Goal: Task Accomplishment & Management: Manage account settings

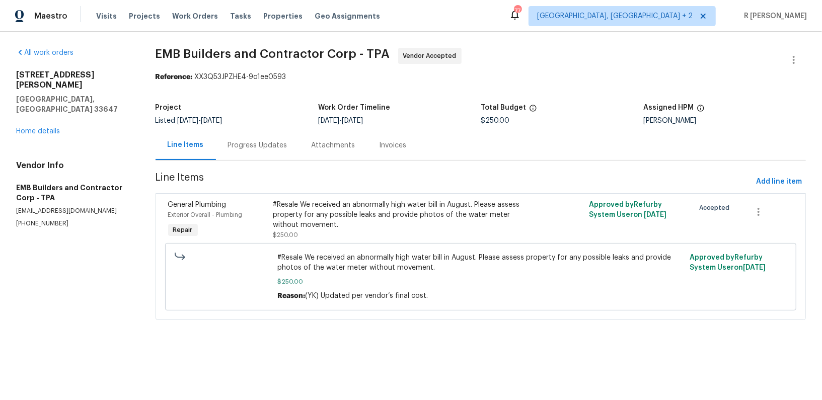
click at [268, 155] on div "Progress Updates" at bounding box center [258, 145] width 84 height 30
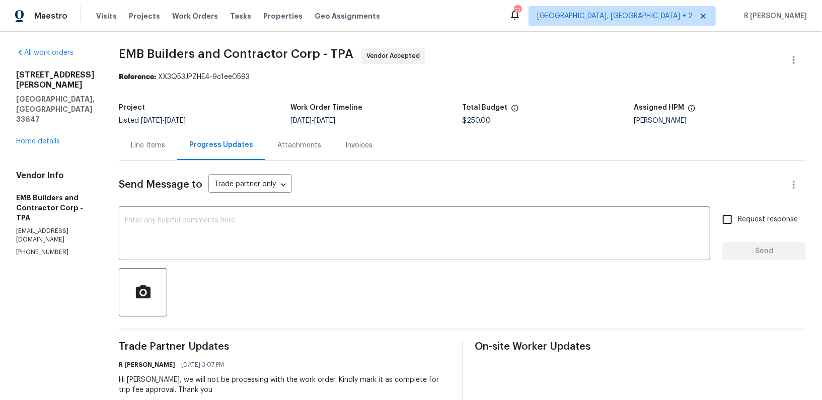
click at [45, 117] on div "18122 Sugar Brooke Dr Tampa, FL 33647 Home details" at bounding box center [55, 108] width 78 height 76
click at [36, 126] on div "All work orders 18122 Sugar Brooke Dr Tampa, FL 33647 Home details Vendor Info …" at bounding box center [55, 152] width 78 height 209
click at [33, 138] on link "Home details" at bounding box center [38, 141] width 44 height 7
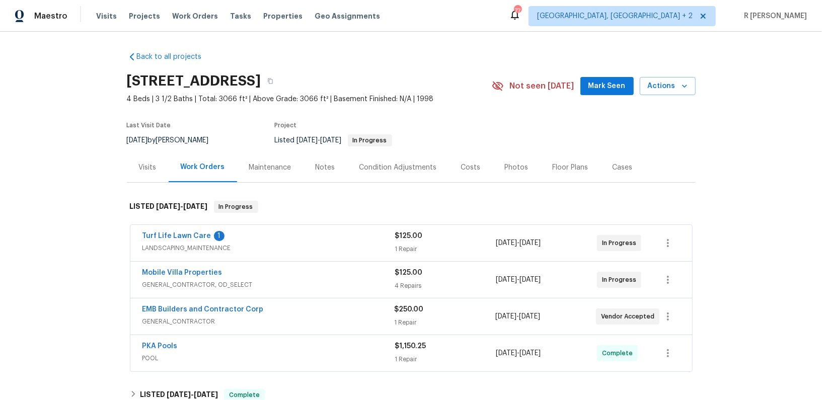
click at [308, 235] on div "Turf Life Lawn Care 1" at bounding box center [268, 237] width 253 height 12
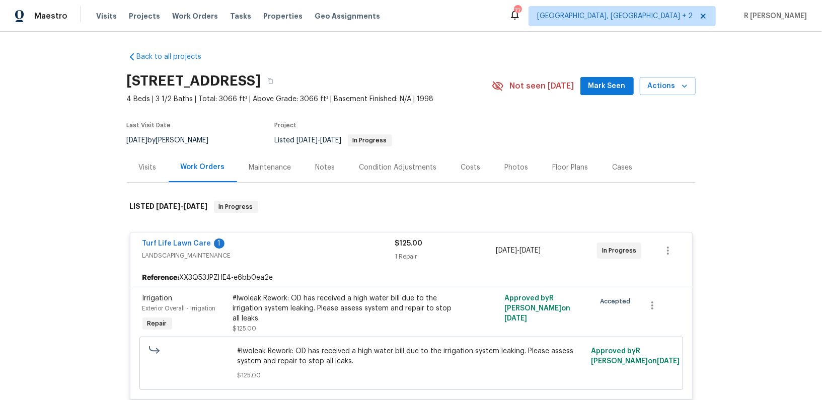
click at [308, 235] on div "Turf Life Lawn Care 1 LANDSCAPING_MAINTENANCE $125.00 1 Repair 9/15/2025 - 9/17…" at bounding box center [411, 250] width 562 height 36
click at [172, 243] on link "Turf Life Lawn Care" at bounding box center [176, 243] width 69 height 7
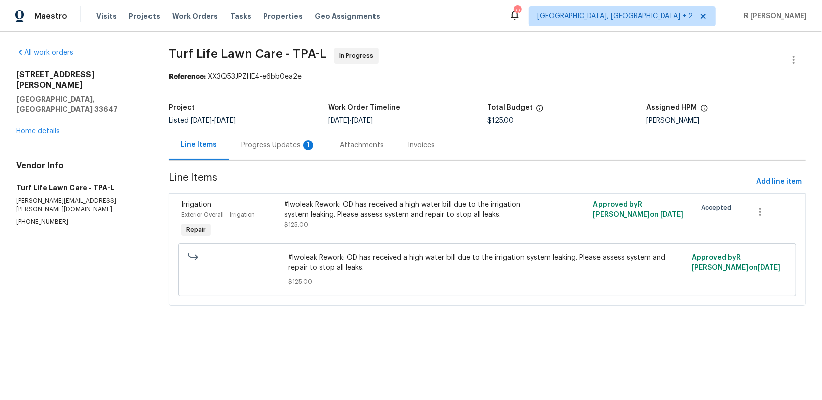
click at [293, 147] on div "Progress Updates 1" at bounding box center [278, 145] width 74 height 10
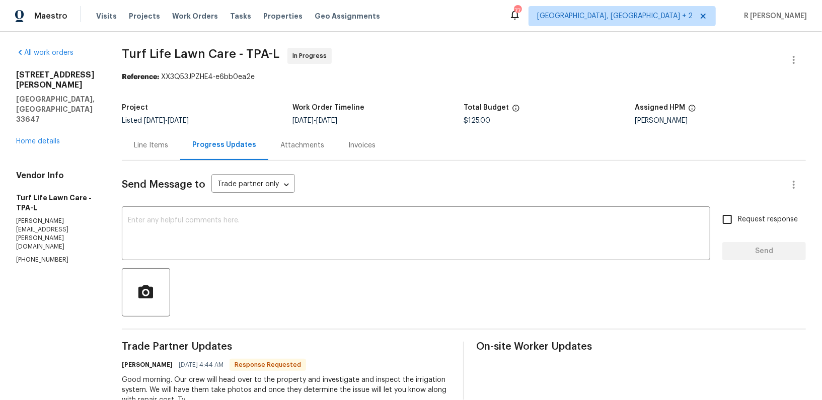
click at [166, 140] on div "Line Items" at bounding box center [151, 145] width 34 height 10
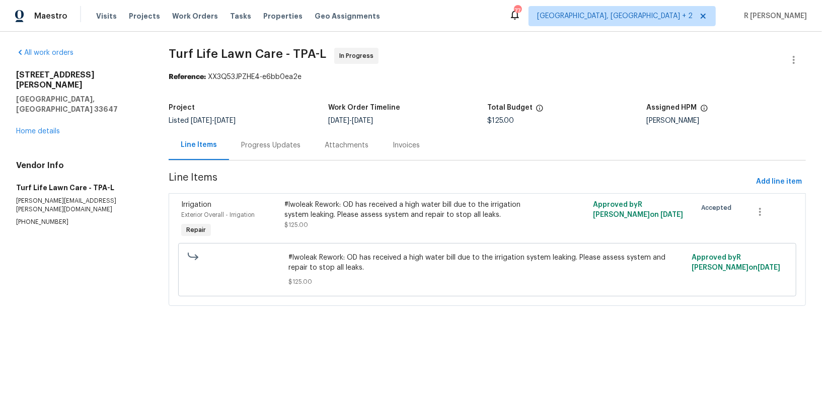
click at [328, 213] on div "#lwoleak Rework: OD has received a high water bill due to the irrigation system…" at bounding box center [410, 210] width 252 height 20
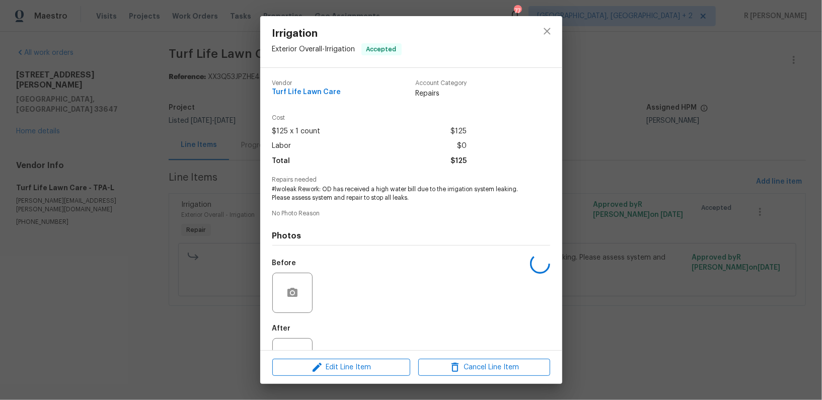
scroll to position [38, 0]
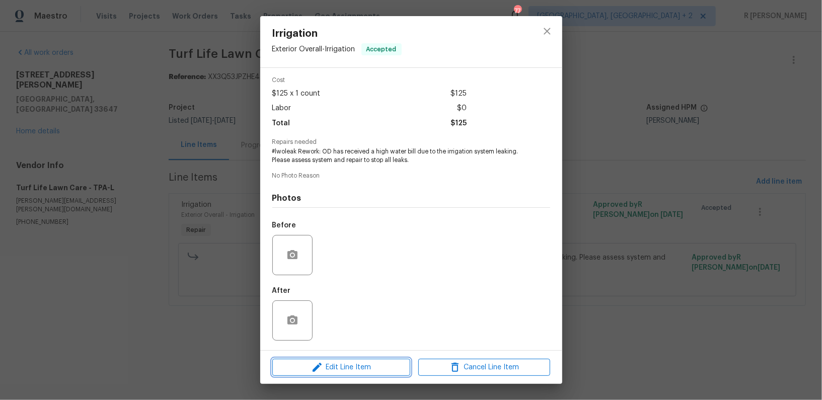
click at [351, 373] on span "Edit Line Item" at bounding box center [341, 367] width 132 height 13
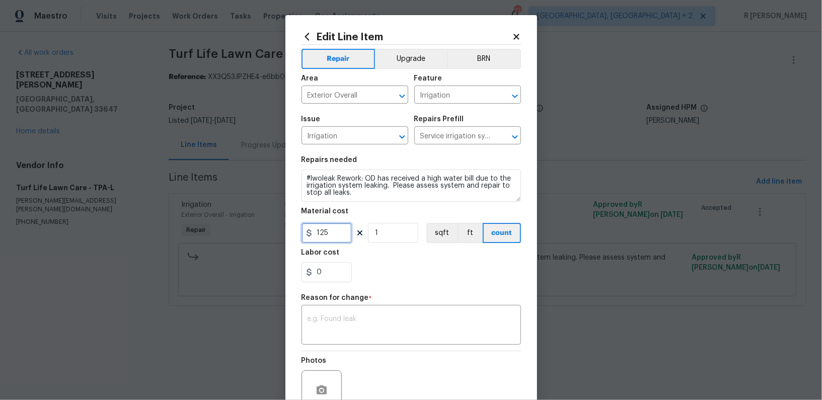
click at [322, 241] on input "125" at bounding box center [326, 233] width 50 height 20
type input "75"
click at [356, 352] on div "Photos" at bounding box center [410, 383] width 219 height 65
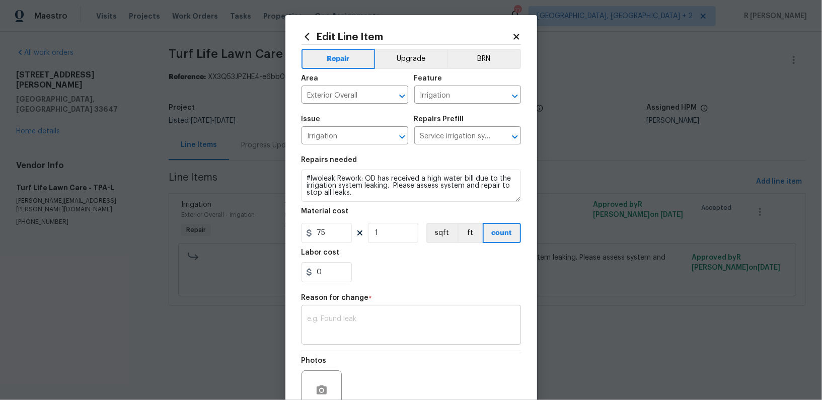
click at [345, 324] on textarea at bounding box center [410, 325] width 207 height 21
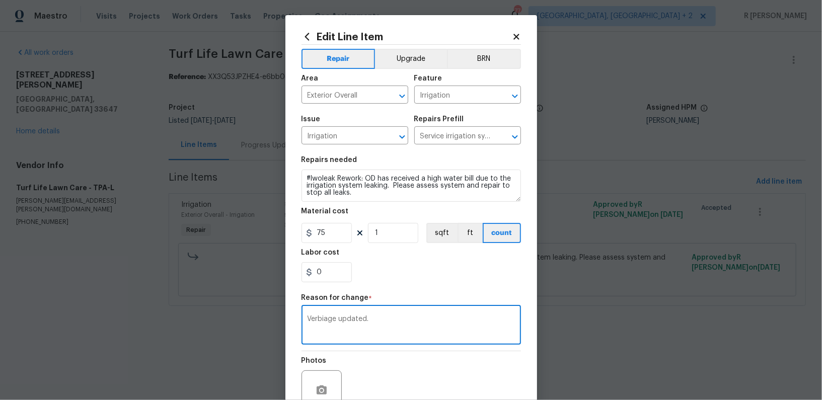
scroll to position [95, 0]
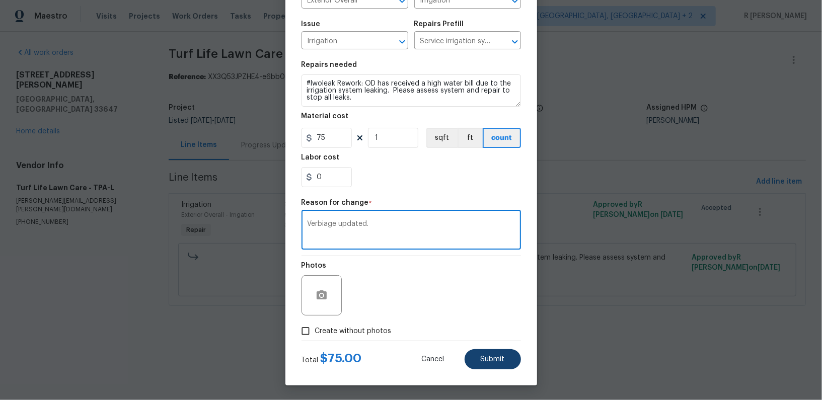
type textarea "Verbiage updated."
click at [512, 358] on button "Submit" at bounding box center [492, 359] width 56 height 20
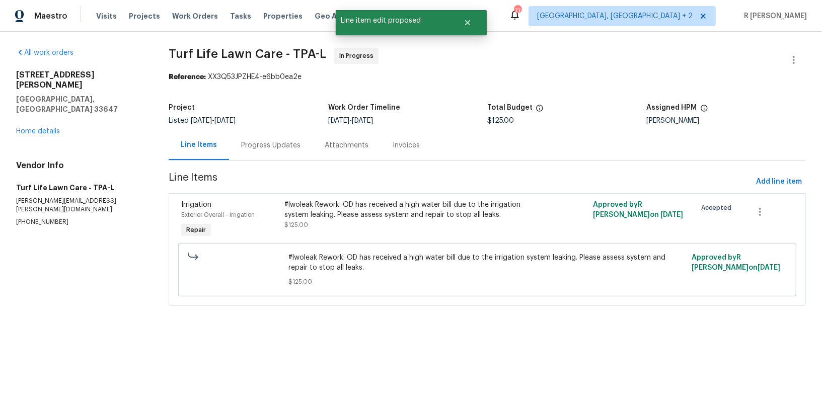
scroll to position [0, 0]
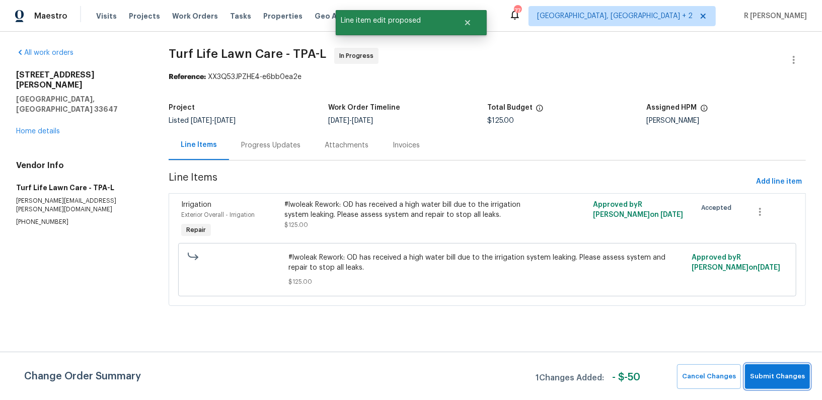
click at [781, 366] on button "Submit Changes" at bounding box center [777, 376] width 65 height 25
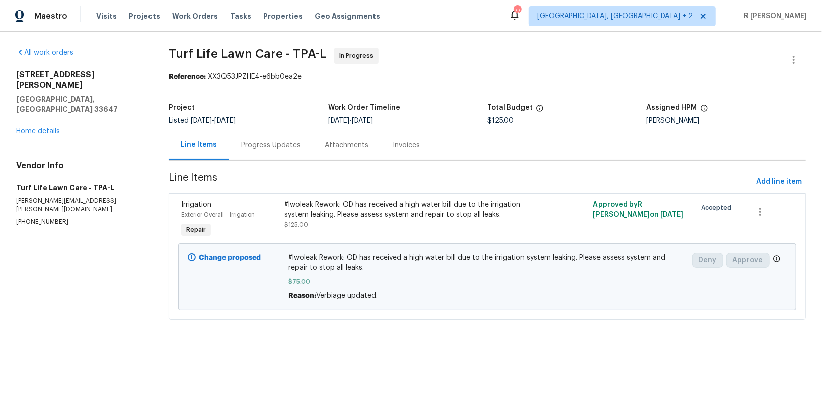
click at [274, 141] on div "Progress Updates" at bounding box center [270, 145] width 59 height 10
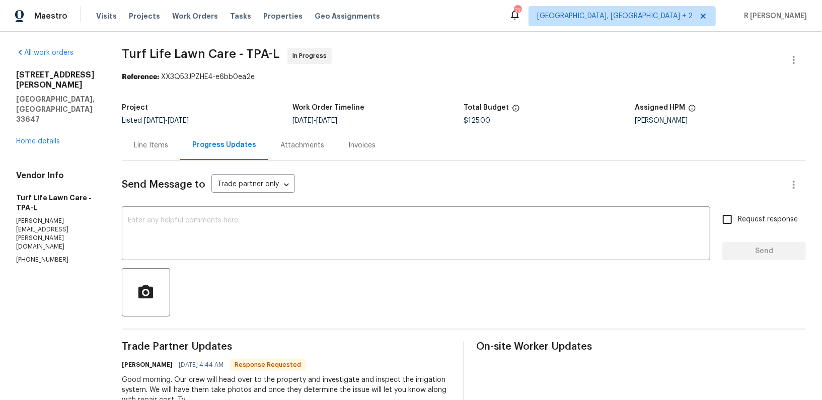
scroll to position [124, 0]
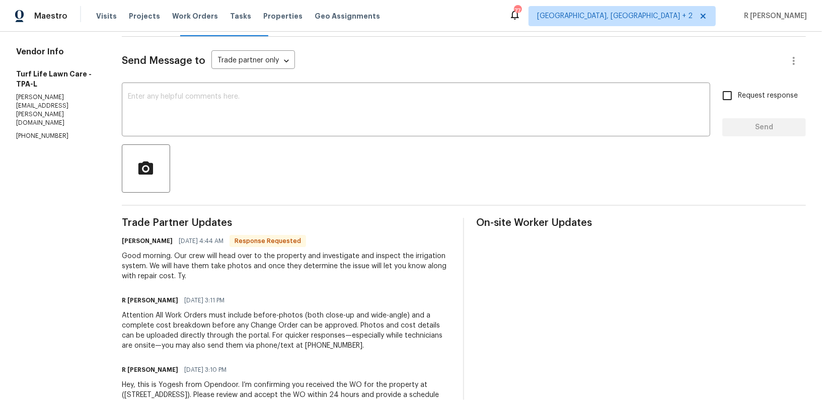
click at [316, 315] on div "Attention All Work Orders must include before-photos (both close-up and wide-an…" at bounding box center [287, 330] width 330 height 40
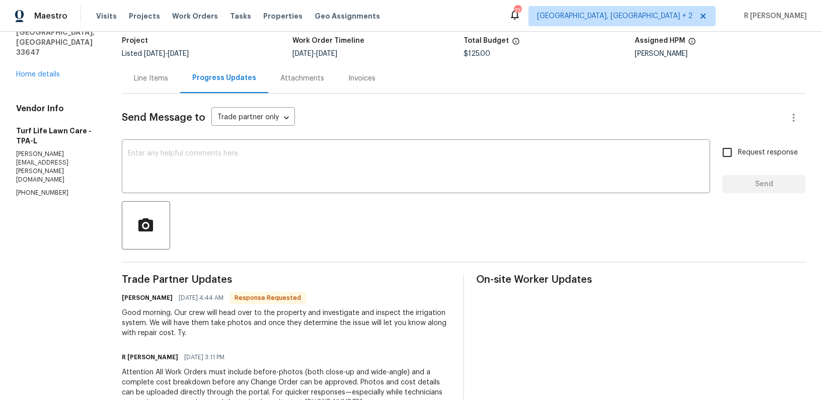
scroll to position [69, 0]
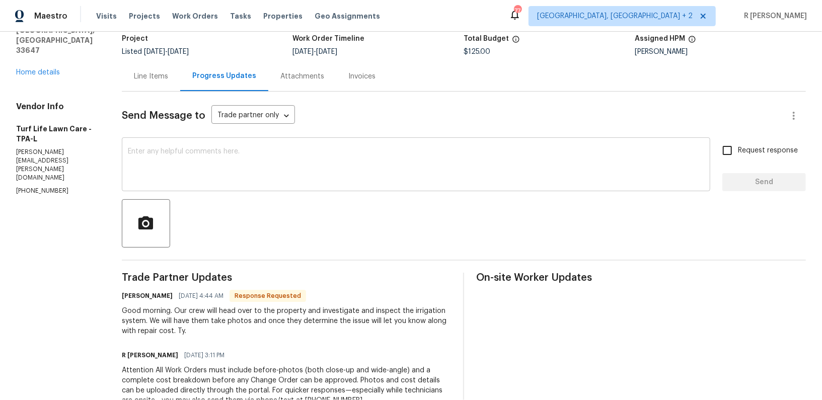
click at [291, 164] on textarea at bounding box center [416, 165] width 576 height 35
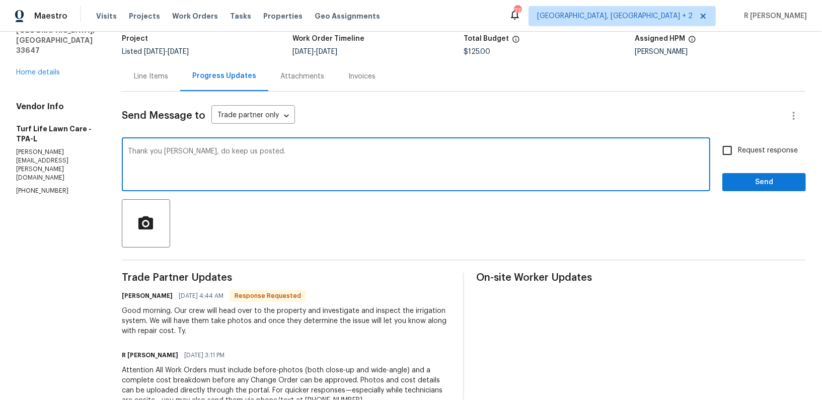
type textarea "Thank you Jennifer, do keep us posted."
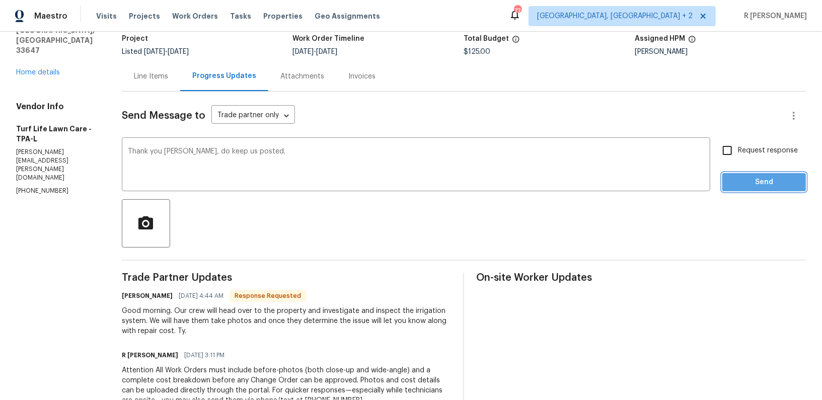
click at [737, 173] on button "Send" at bounding box center [764, 182] width 84 height 19
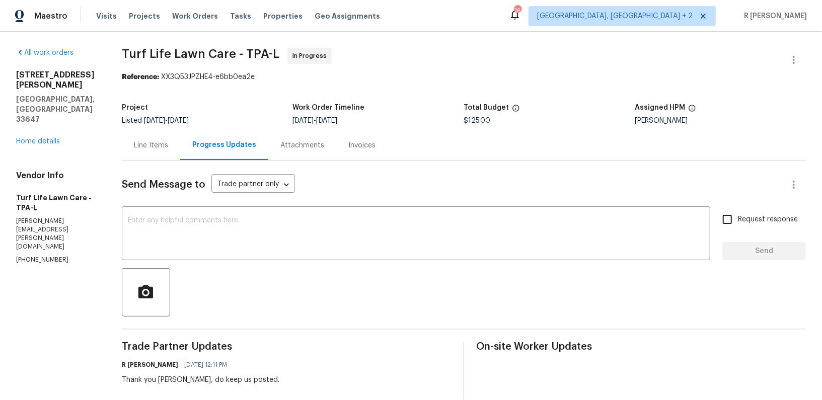
scroll to position [182, 0]
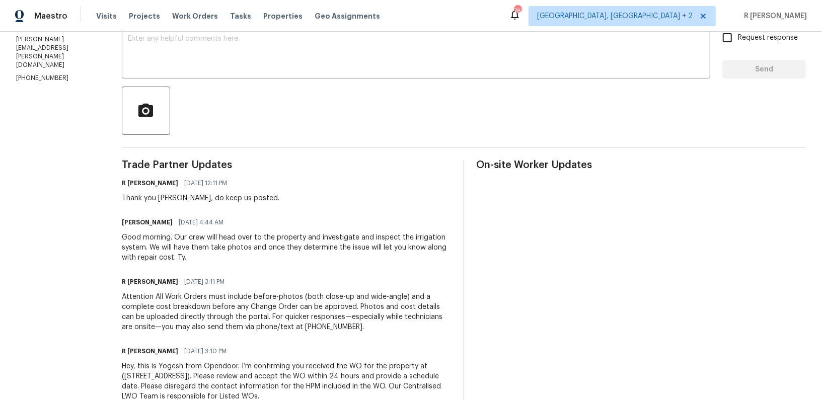
click at [185, 247] on div "Good morning. Our crew will head over to the property and investigate and inspe…" at bounding box center [287, 247] width 330 height 30
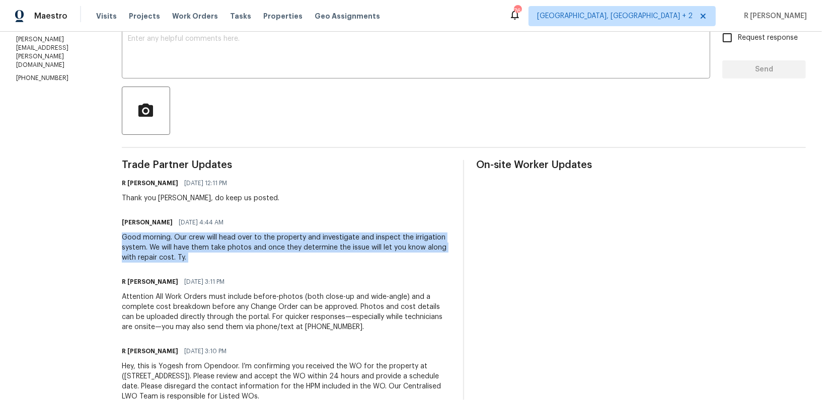
click at [185, 247] on div "Good morning. Our crew will head over to the property and investigate and inspe…" at bounding box center [287, 247] width 330 height 30
copy div "Good morning. Our crew will head over to the property and investigate and inspe…"
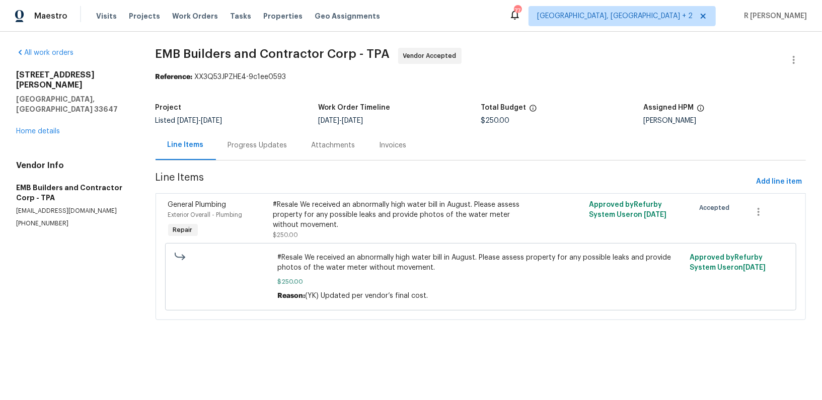
click at [266, 147] on div "Progress Updates" at bounding box center [257, 145] width 59 height 10
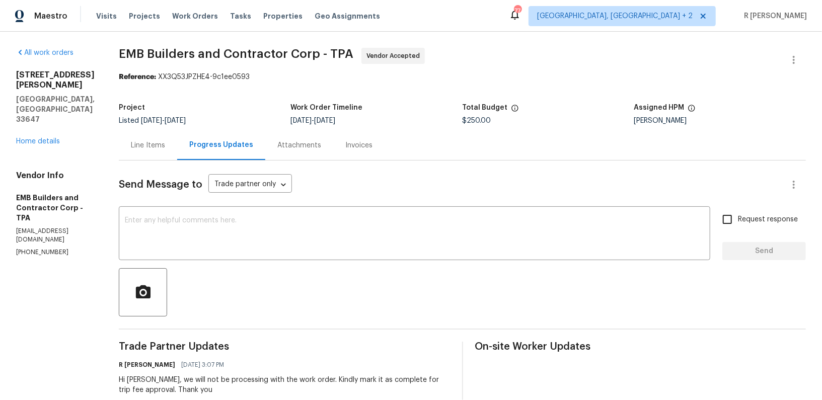
scroll to position [172, 0]
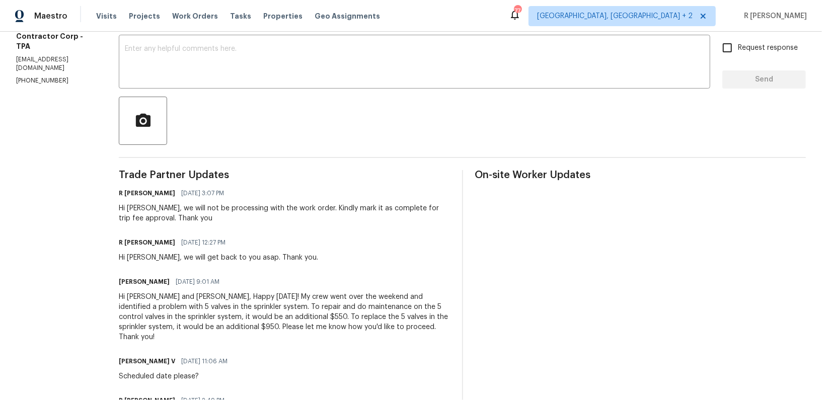
click at [224, 312] on div "Hi [PERSON_NAME] and [PERSON_NAME], Happy [DATE]! My crew went over the weekend…" at bounding box center [284, 317] width 331 height 50
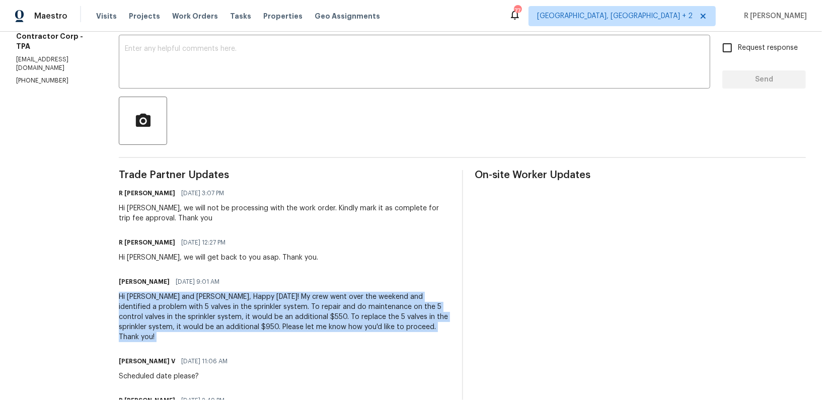
click at [224, 312] on div "Hi [PERSON_NAME] and [PERSON_NAME], Happy [DATE]! My crew went over the weekend…" at bounding box center [284, 317] width 331 height 50
copy div "Hi [PERSON_NAME] and Yogesh, Happy [DATE]! My crew went over the weekend and id…"
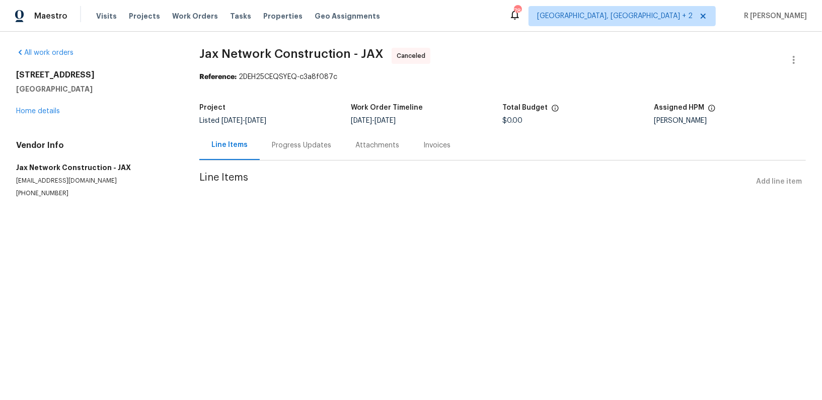
click at [30, 106] on div "[STREET_ADDRESS] Home details" at bounding box center [95, 93] width 159 height 46
click at [30, 112] on link "Home details" at bounding box center [38, 111] width 44 height 7
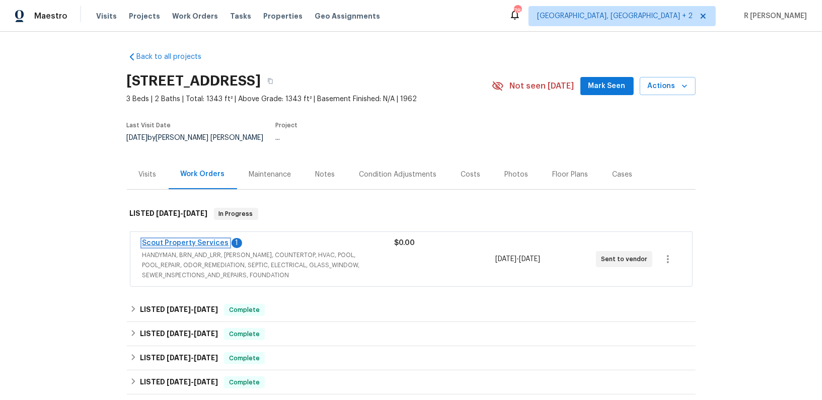
click at [177, 239] on link "Scout Property Services" at bounding box center [185, 242] width 87 height 7
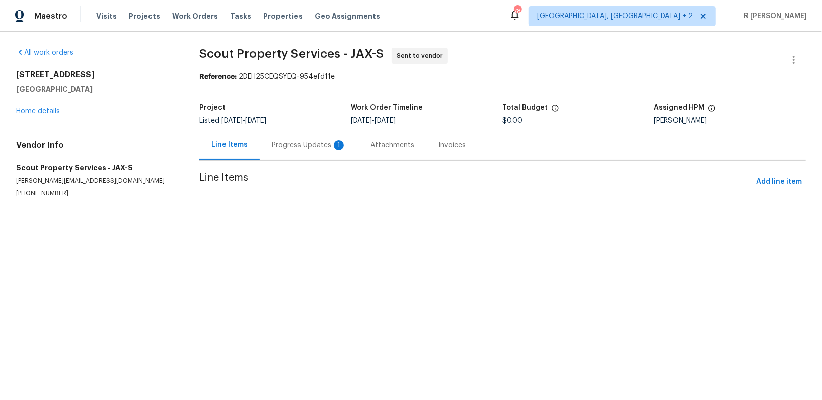
click at [304, 145] on div "Progress Updates 1" at bounding box center [309, 145] width 74 height 10
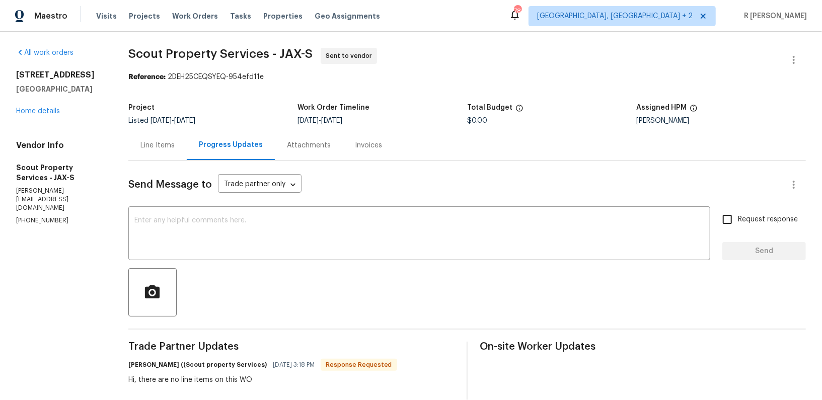
click at [140, 129] on div "Project Listed [DATE] - [DATE] Work Order Timeline [DATE] - [DATE] Total Budget…" at bounding box center [466, 114] width 677 height 32
click at [149, 141] on div "Line Items" at bounding box center [157, 145] width 34 height 10
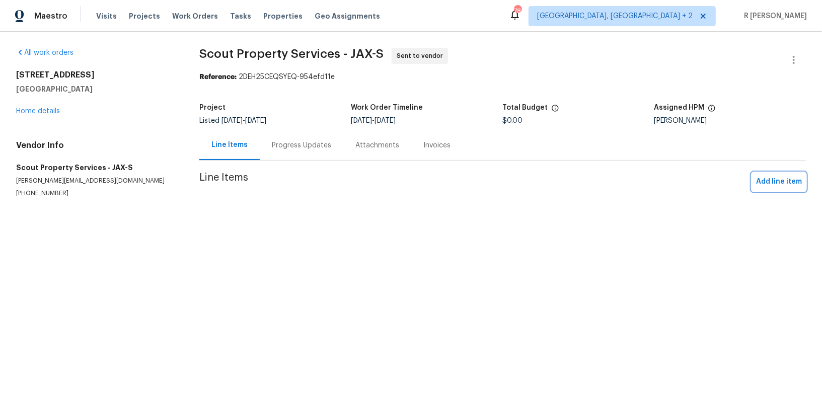
click at [775, 176] on span "Add line item" at bounding box center [779, 182] width 46 height 13
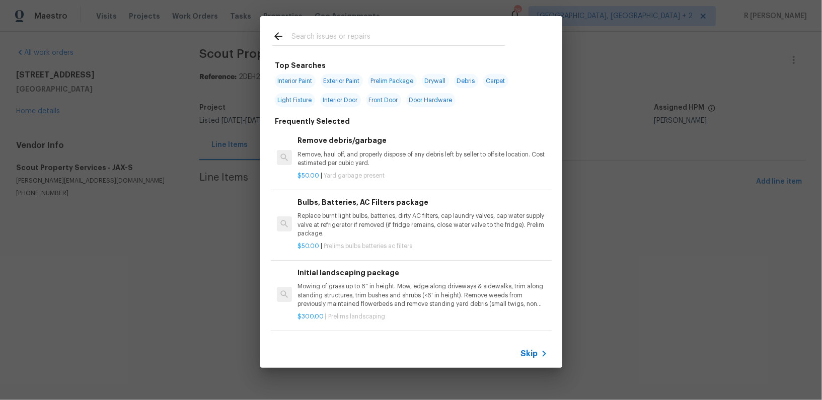
click at [528, 355] on span "Skip" at bounding box center [529, 354] width 17 height 10
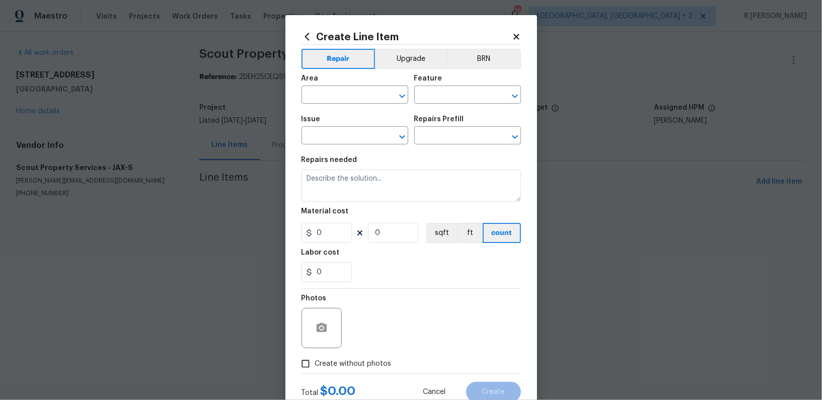
click at [335, 110] on span "Area ​" at bounding box center [354, 89] width 107 height 41
click at [335, 106] on span "Area ​" at bounding box center [354, 89] width 107 height 41
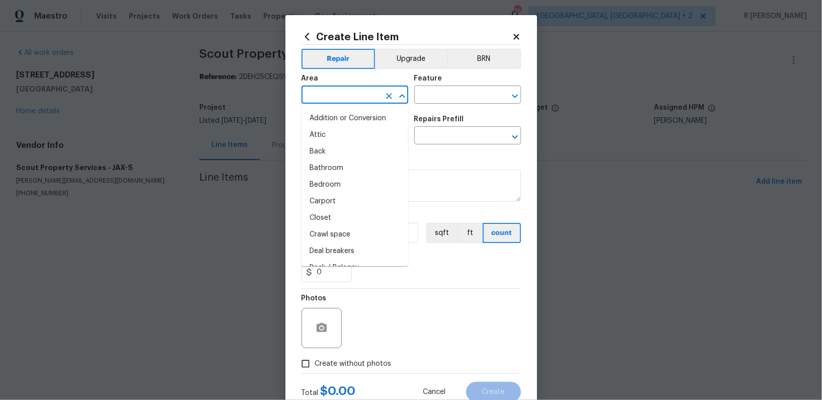
click at [331, 92] on input "text" at bounding box center [340, 96] width 78 height 16
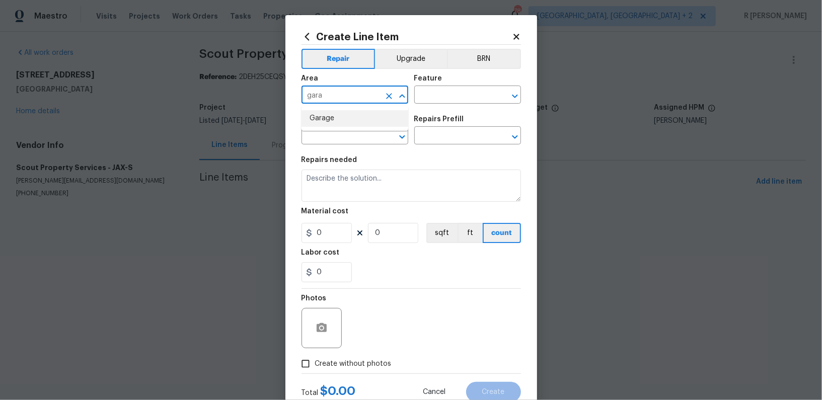
click at [333, 117] on li "Garage" at bounding box center [354, 118] width 107 height 17
type input "Garage"
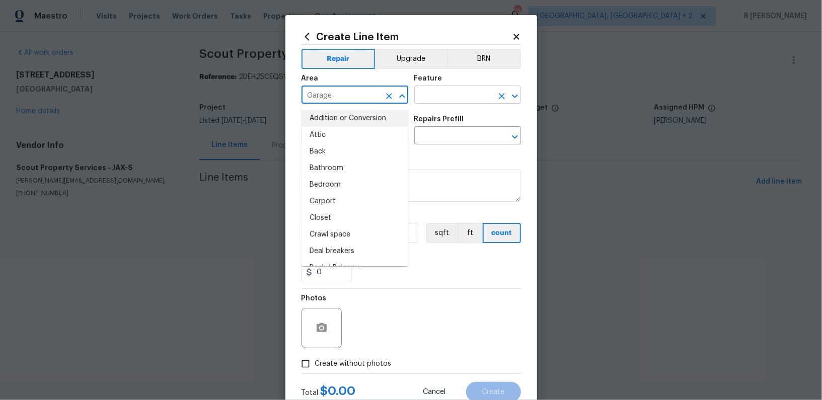
click at [450, 96] on input "text" at bounding box center [453, 96] width 78 height 16
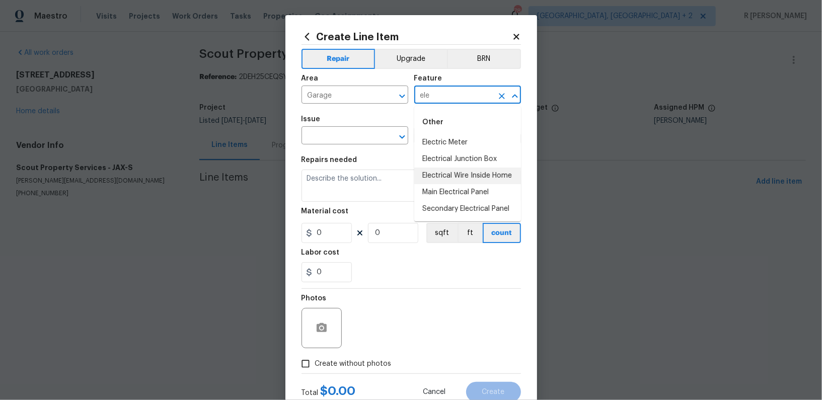
click at [441, 180] on li "Electrical Wire Inside Home" at bounding box center [467, 176] width 107 height 17
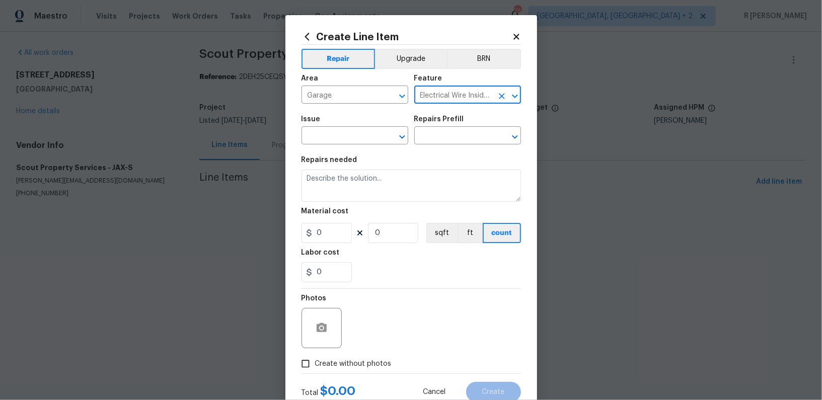
type input "Electrical Wire Inside Home"
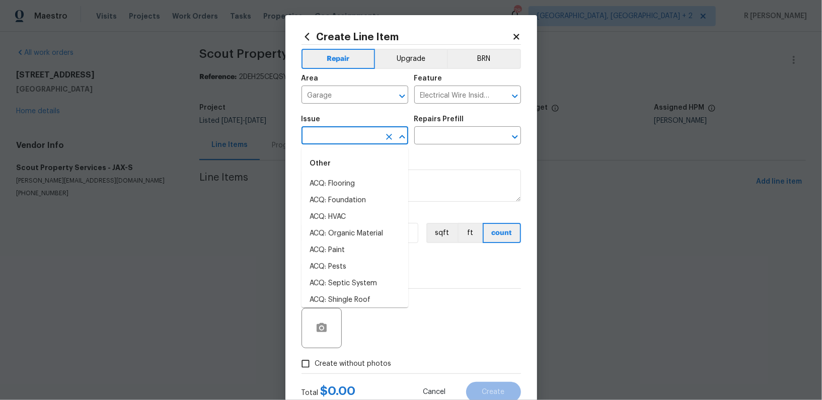
click at [359, 139] on input "text" at bounding box center [340, 137] width 78 height 16
click at [345, 188] on li "Electrical" at bounding box center [354, 184] width 107 height 17
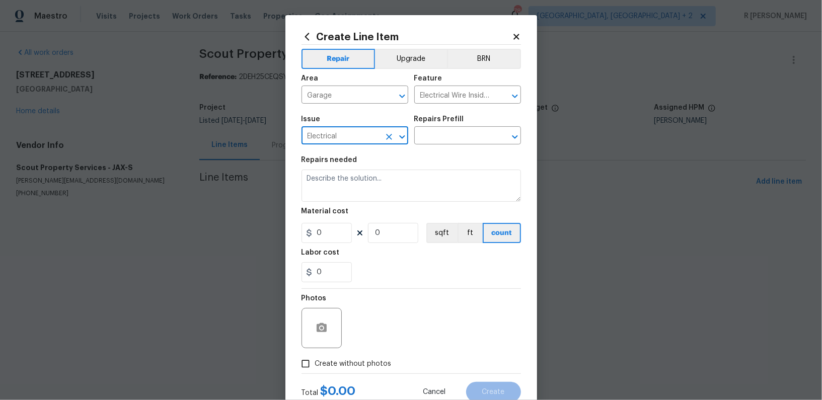
type input "Electrical"
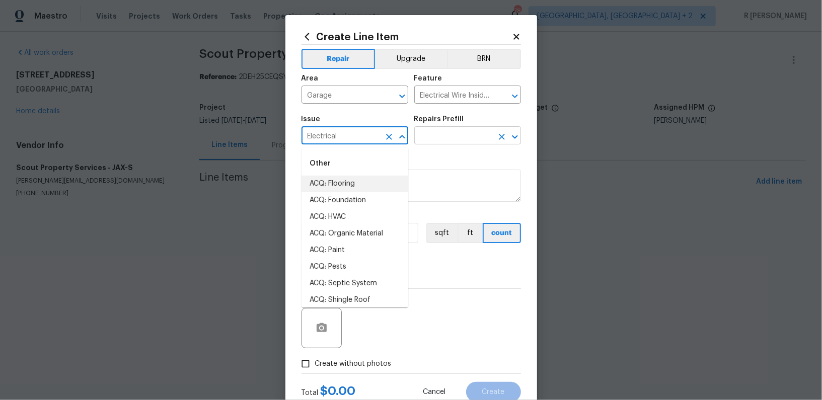
click at [486, 131] on input "text" at bounding box center [453, 137] width 78 height 16
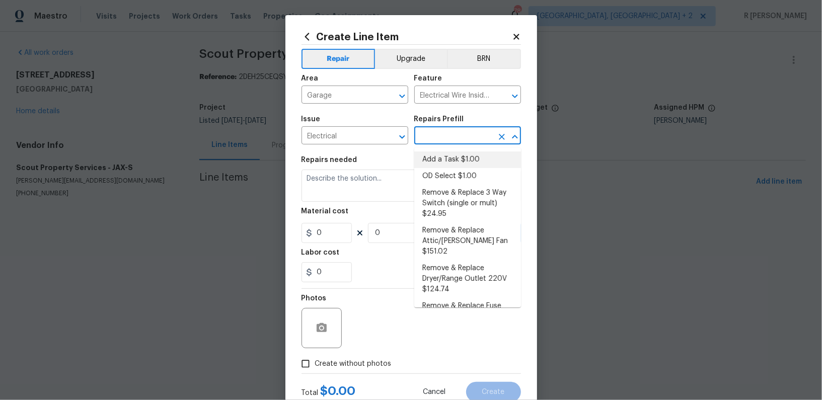
click at [465, 157] on li "Add a Task $1.00" at bounding box center [467, 159] width 107 height 17
type input "Add a Task $1.00"
type textarea "HPM to detail"
type input "1"
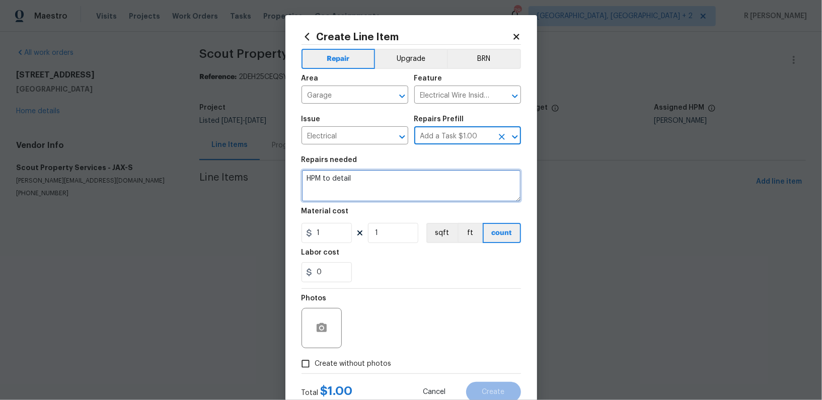
click at [404, 181] on textarea "HPM to detail" at bounding box center [410, 186] width 219 height 32
paste textarea "Rework: Received feedback there's no power in the garage. Please assess and ens…"
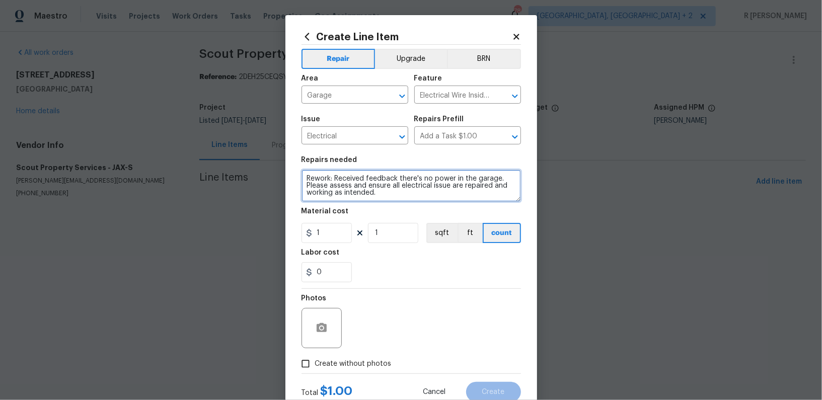
type textarea "Rework: Received feedback there's no power in the garage. Please assess and ens…"
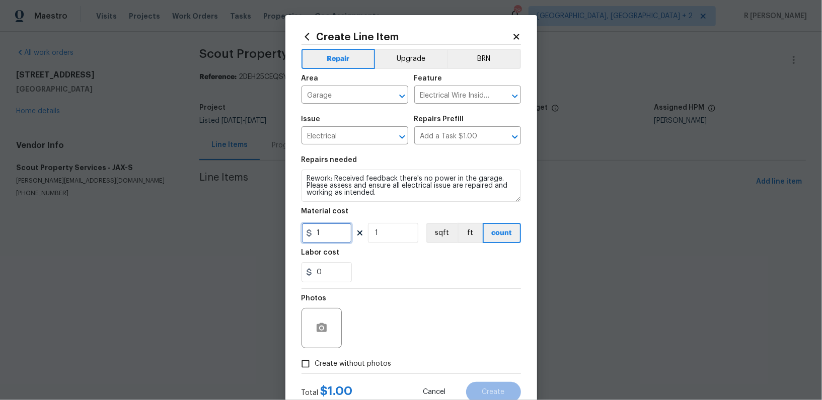
click at [344, 229] on input "1" at bounding box center [326, 233] width 50 height 20
click at [344, 228] on input "1" at bounding box center [326, 233] width 50 height 20
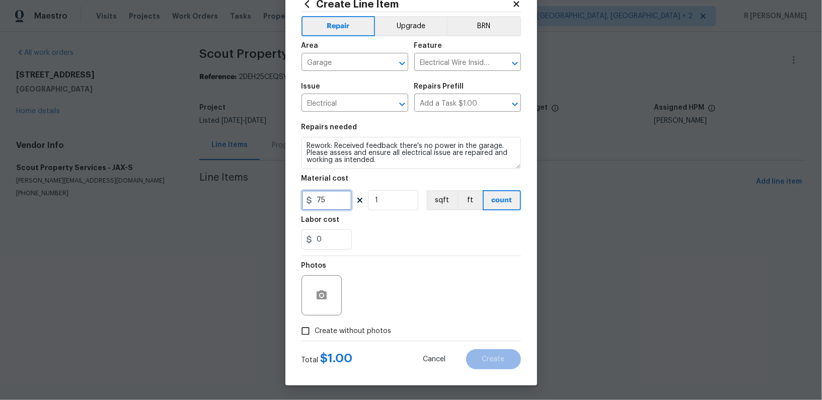
type input "75"
click at [356, 330] on span "Create without photos" at bounding box center [353, 331] width 76 height 11
click at [315, 330] on input "Create without photos" at bounding box center [305, 331] width 19 height 19
checkbox input "true"
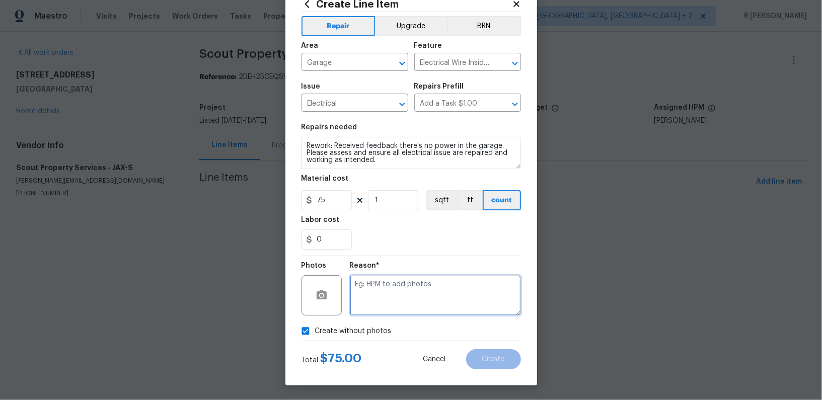
click at [430, 311] on textarea at bounding box center [435, 295] width 171 height 40
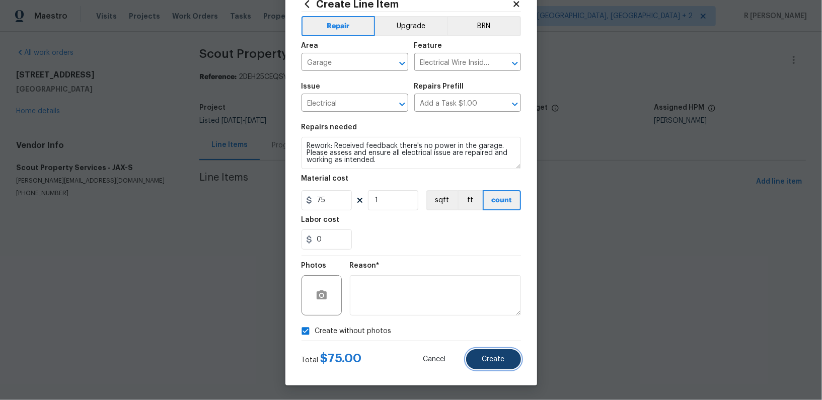
click at [502, 356] on span "Create" at bounding box center [493, 360] width 23 height 8
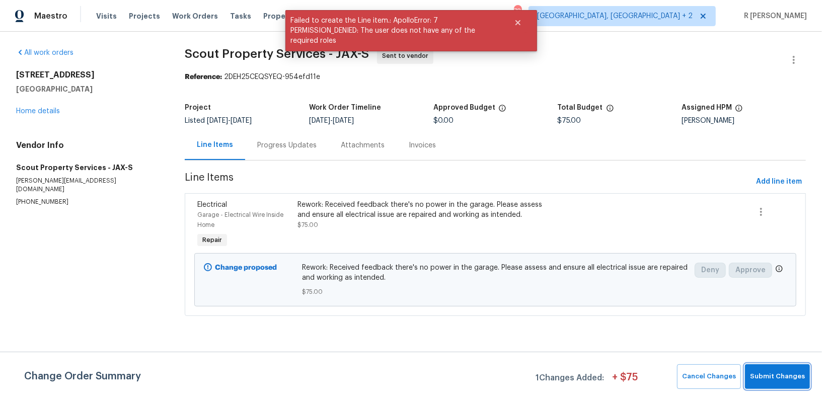
click at [777, 371] on span "Submit Changes" at bounding box center [777, 377] width 55 height 12
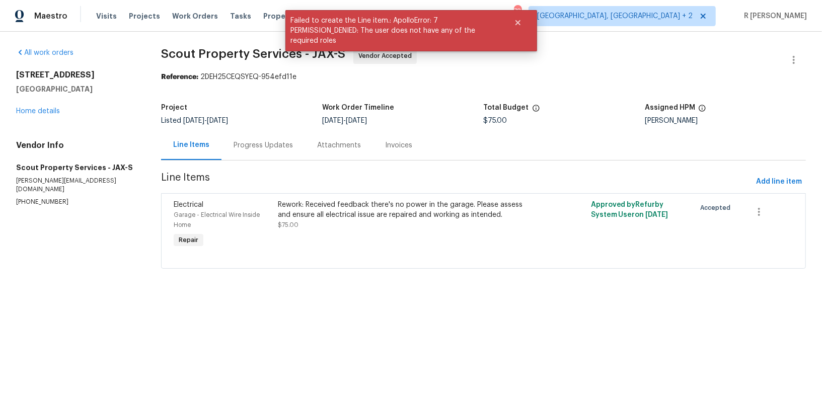
click at [259, 137] on div "Progress Updates" at bounding box center [263, 145] width 84 height 30
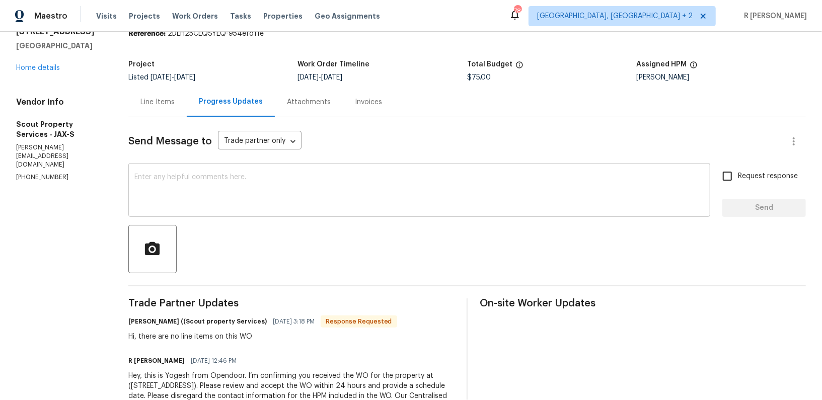
scroll to position [82, 0]
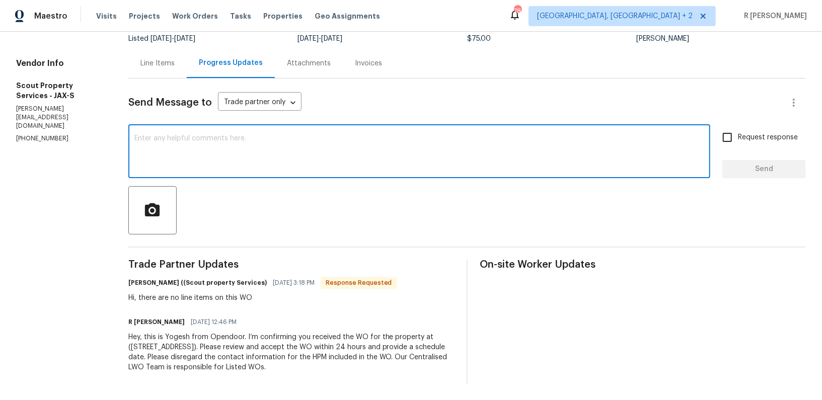
click at [345, 162] on textarea at bounding box center [419, 152] width 570 height 35
type textarea "Sorry [PERSON_NAME], we have added the line item. Thank you"
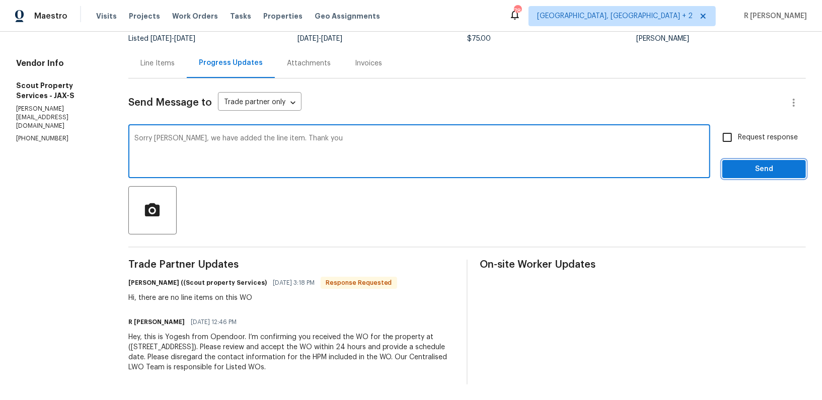
click at [745, 165] on span "Send" at bounding box center [763, 169] width 67 height 13
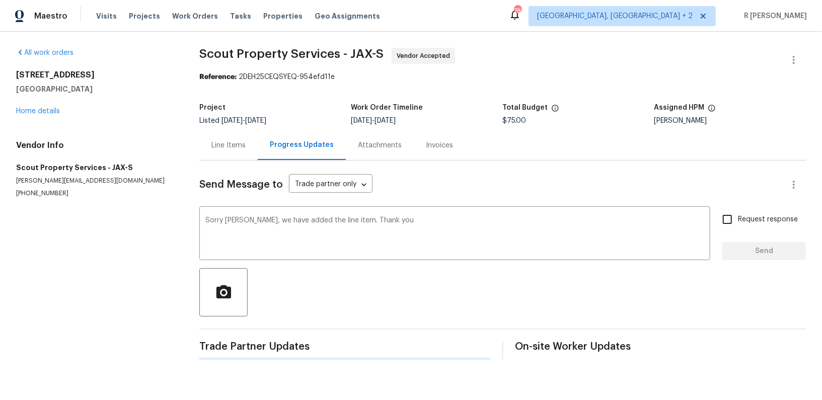
scroll to position [0, 0]
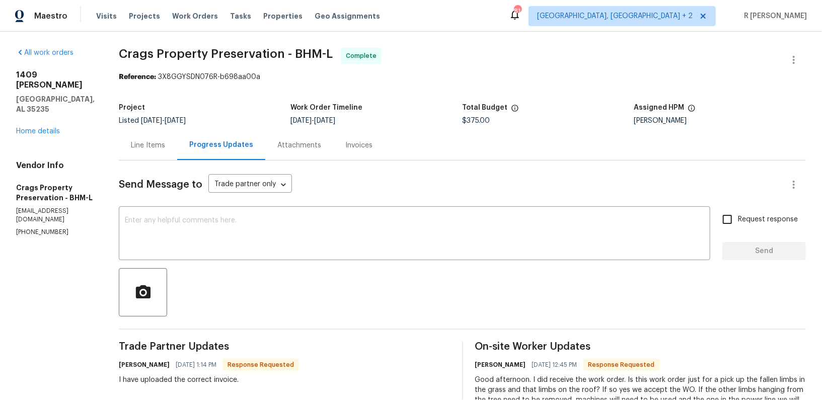
click at [345, 142] on div "Invoices" at bounding box center [358, 145] width 27 height 10
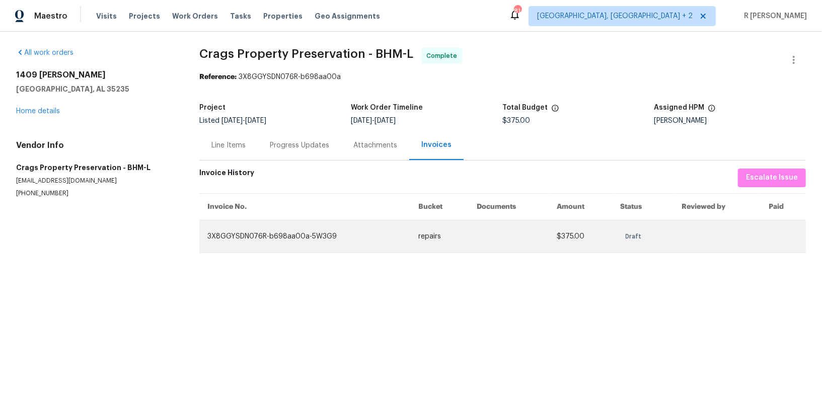
click at [241, 230] on td "3X8GGYSDN076R-b698aa00a-5W3G9" at bounding box center [304, 236] width 211 height 33
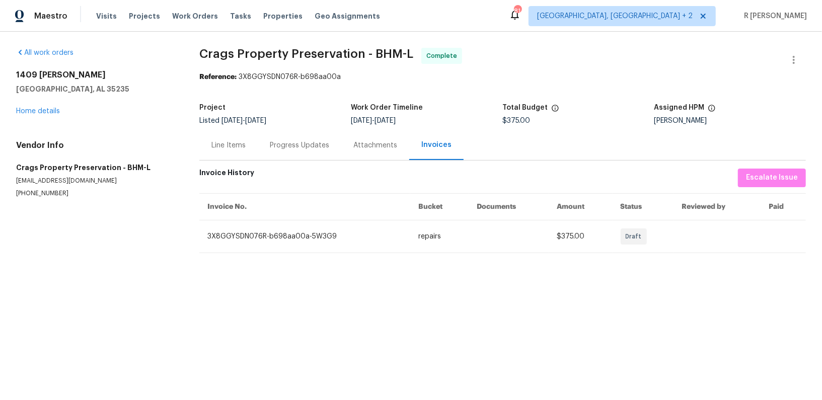
click at [443, 207] on th "Bucket" at bounding box center [439, 206] width 58 height 27
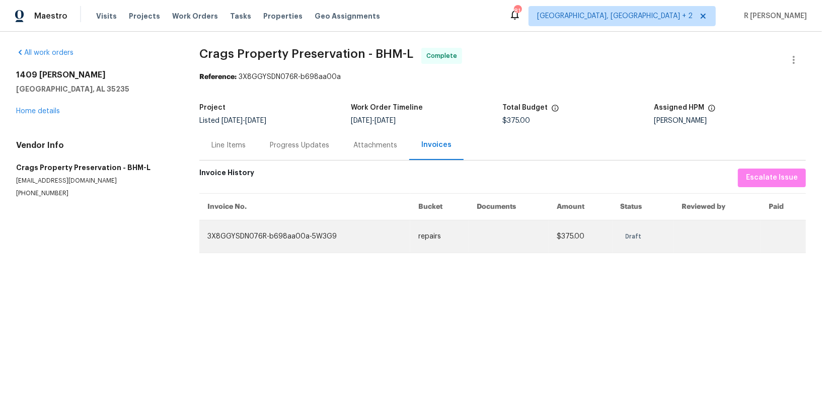
click at [622, 239] on div "Draft" at bounding box center [633, 236] width 26 height 16
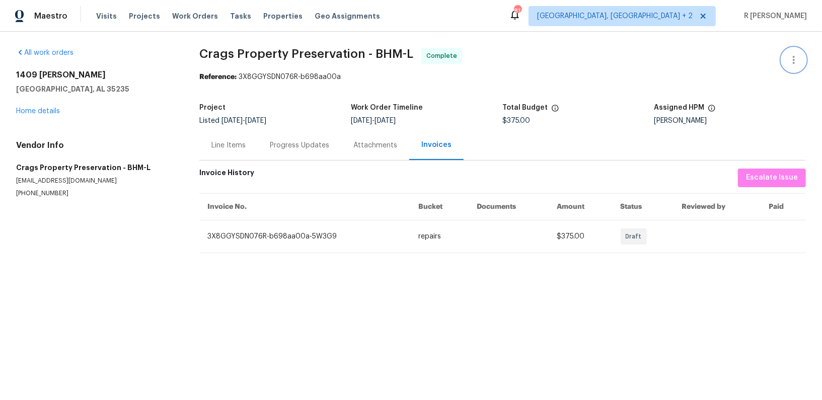
click at [798, 54] on icon "button" at bounding box center [793, 60] width 12 height 12
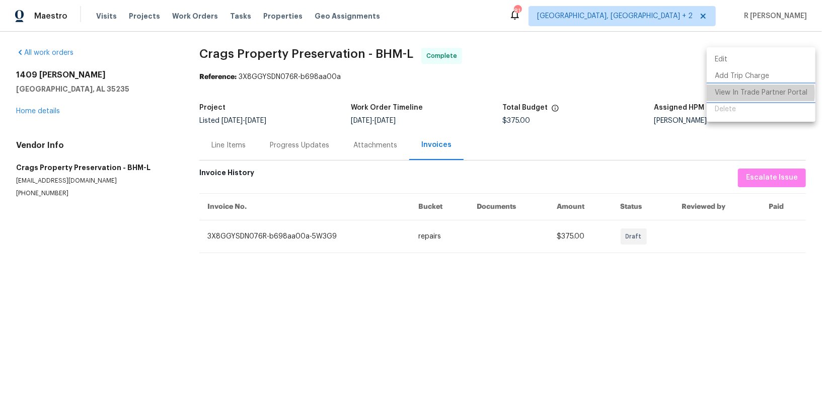
click at [733, 93] on li "View In Trade Partner Portal" at bounding box center [760, 93] width 109 height 17
click at [45, 197] on div at bounding box center [411, 200] width 822 height 400
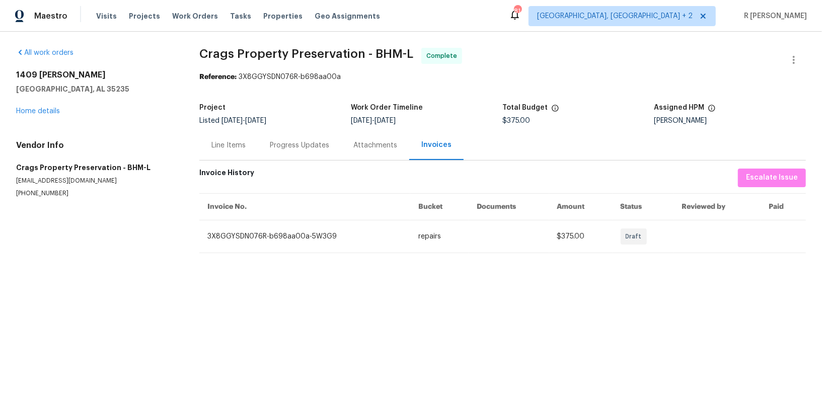
click at [45, 197] on div "Edit Add Trip Charge View In Trade Partner Portal Delete" at bounding box center [411, 200] width 822 height 400
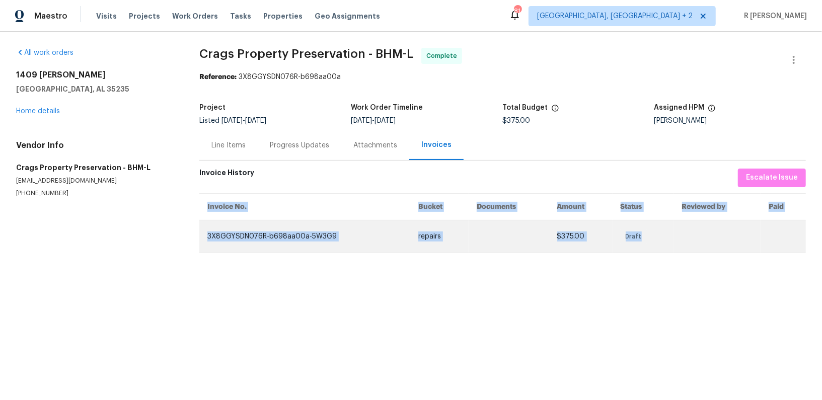
click at [252, 236] on td "3X8GGYSDN076R-b698aa00a-5W3G9" at bounding box center [304, 236] width 211 height 33
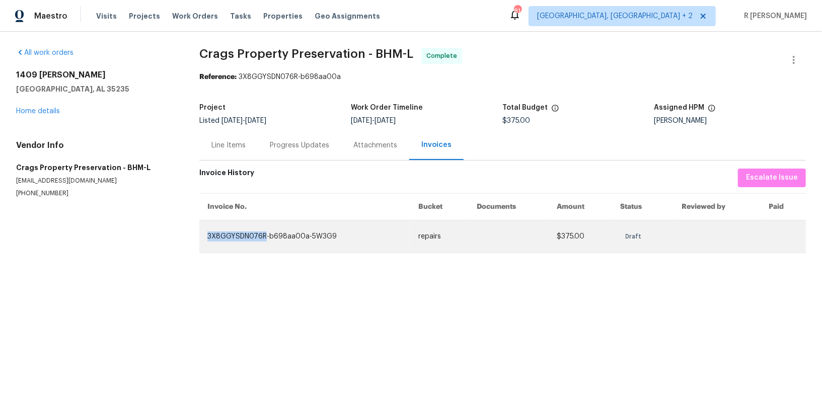
click at [252, 236] on td "3X8GGYSDN076R-b698aa00a-5W3G9" at bounding box center [304, 236] width 211 height 33
copy td "3X8GGYSDN076R-b698aa00a-5W3G9"
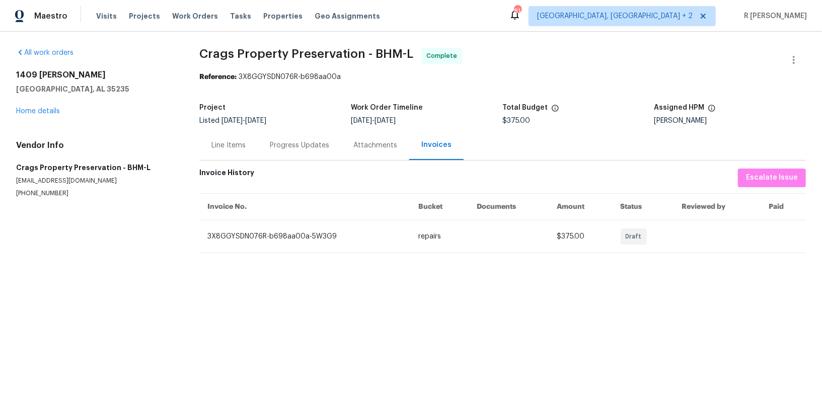
click at [229, 150] on div "Line Items" at bounding box center [228, 145] width 58 height 30
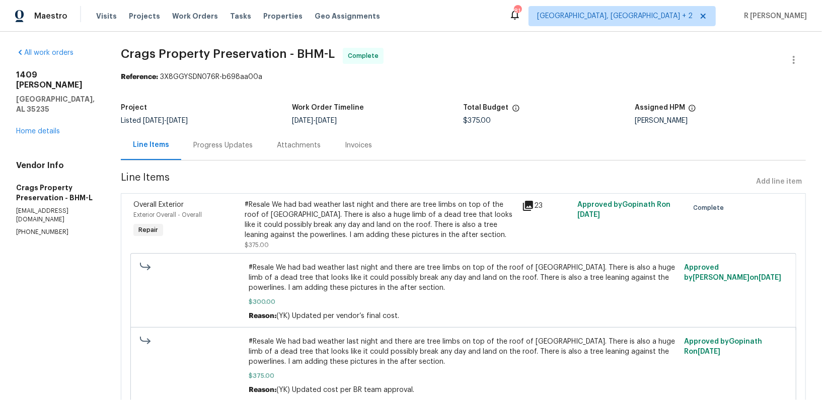
click at [227, 149] on div "Progress Updates" at bounding box center [222, 145] width 59 height 10
